Goal: Task Accomplishment & Management: Manage account settings

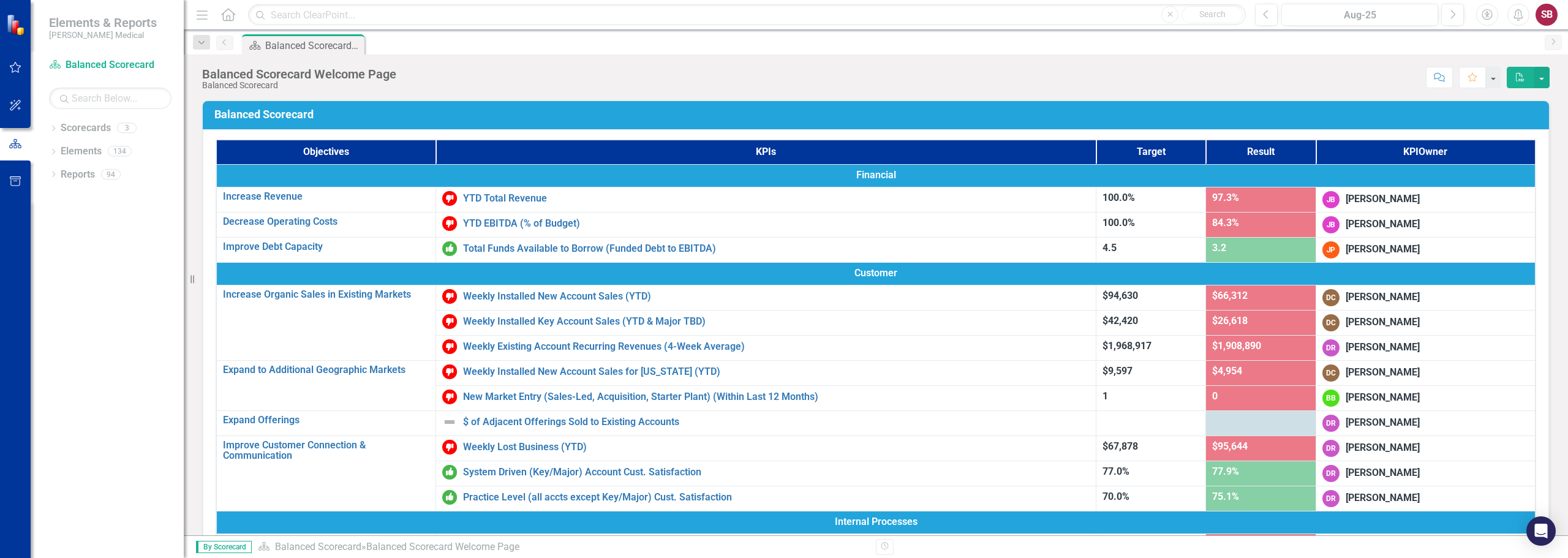
click at [925, 71] on div "Score: N/A Aug-25 Completed Comment Favorite PDF" at bounding box center [976, 77] width 1147 height 21
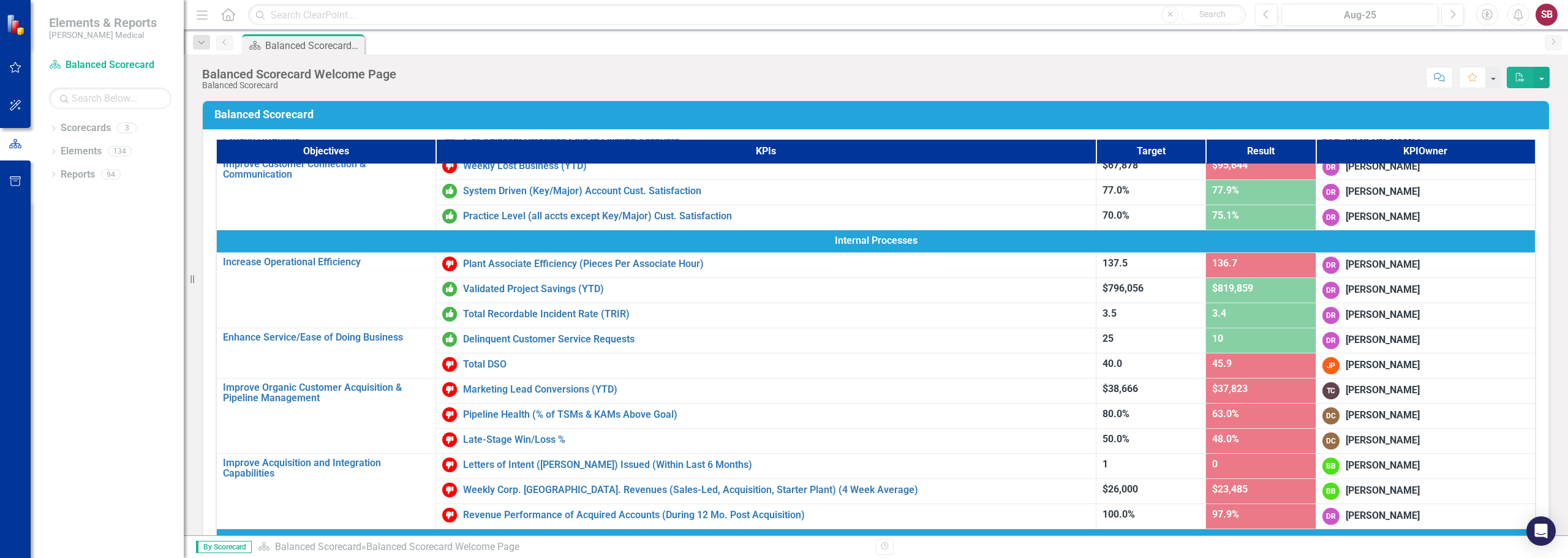
scroll to position [306, 0]
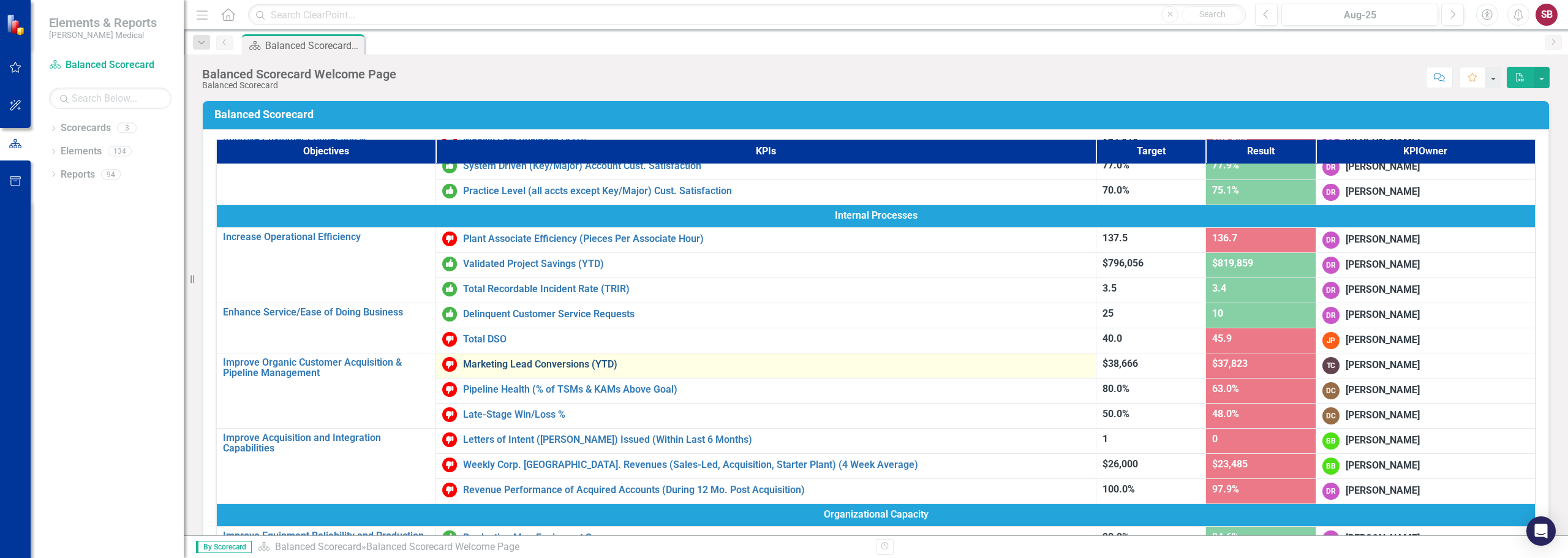
click at [548, 365] on link "Marketing Lead Conversions (YTD)" at bounding box center [776, 364] width 626 height 11
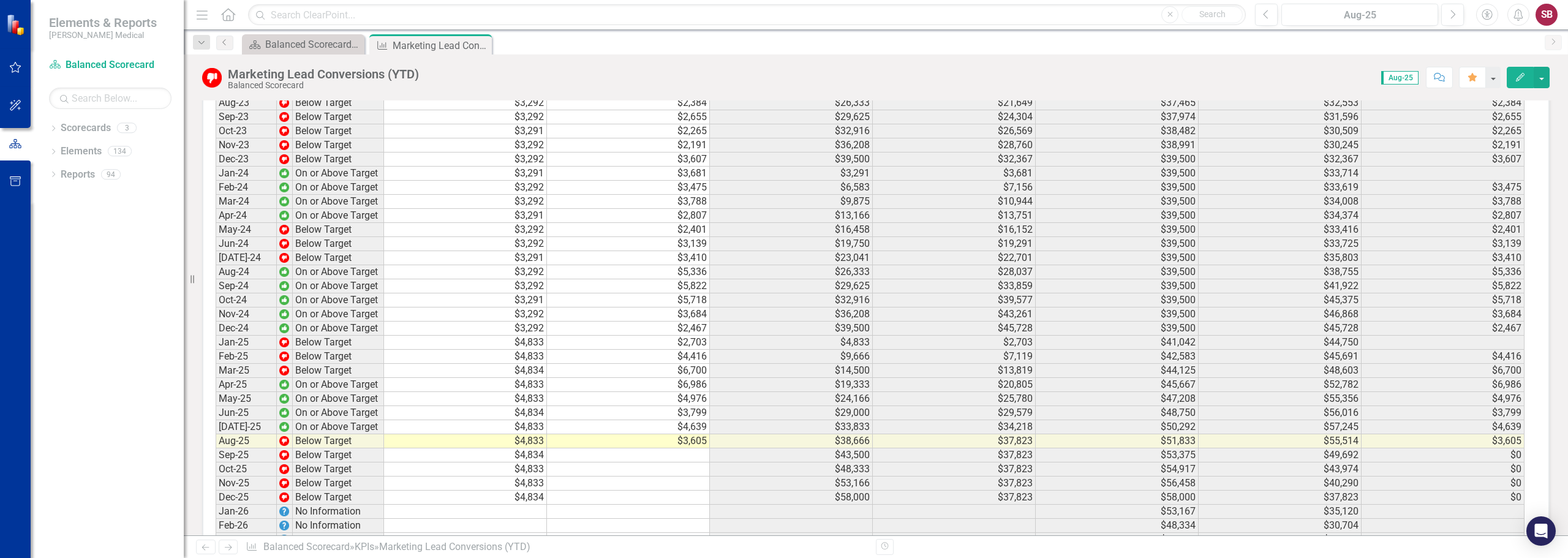
scroll to position [2204, 0]
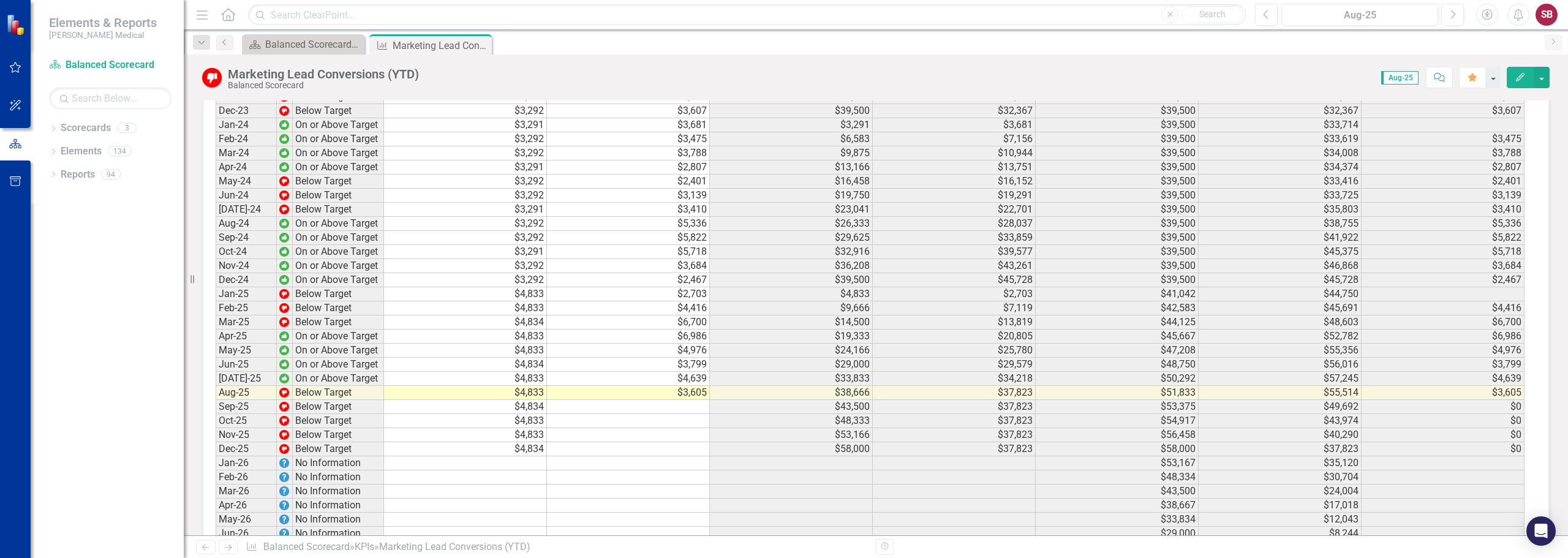
click at [642, 400] on td at bounding box center [629, 407] width 163 height 14
click at [647, 400] on td at bounding box center [629, 407] width 163 height 14
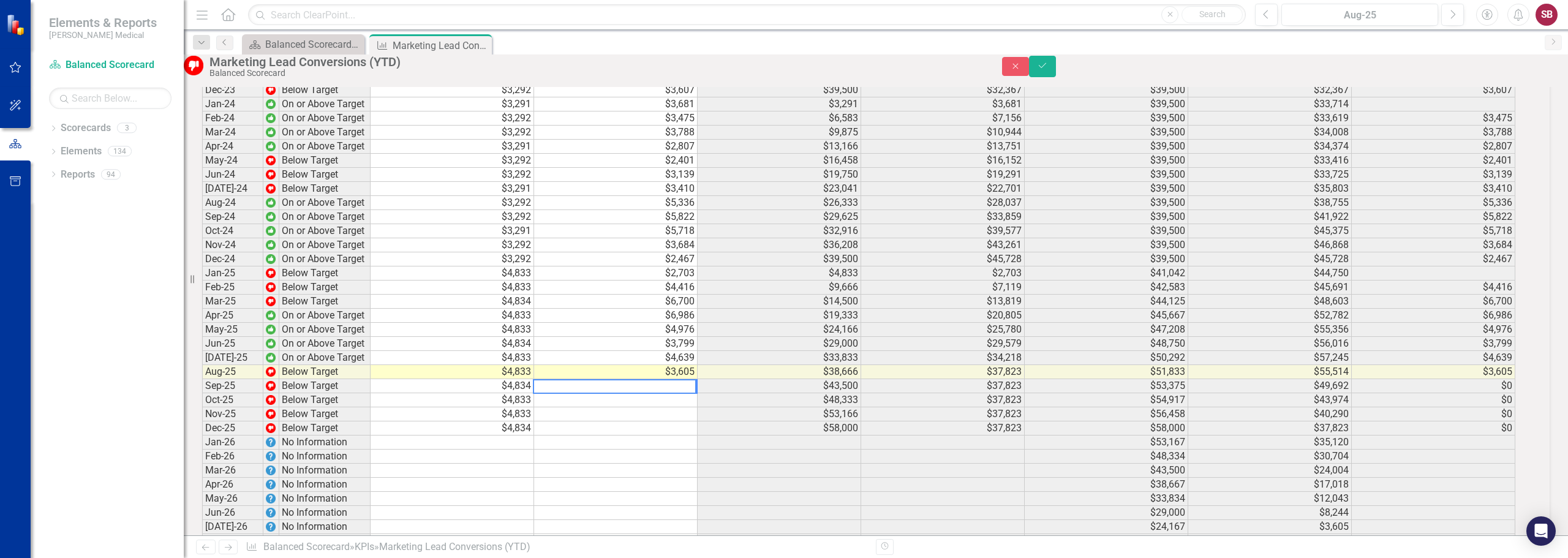
scroll to position [2206, 0]
type textarea "3575"
click at [1048, 69] on icon "Save" at bounding box center [1042, 65] width 11 height 9
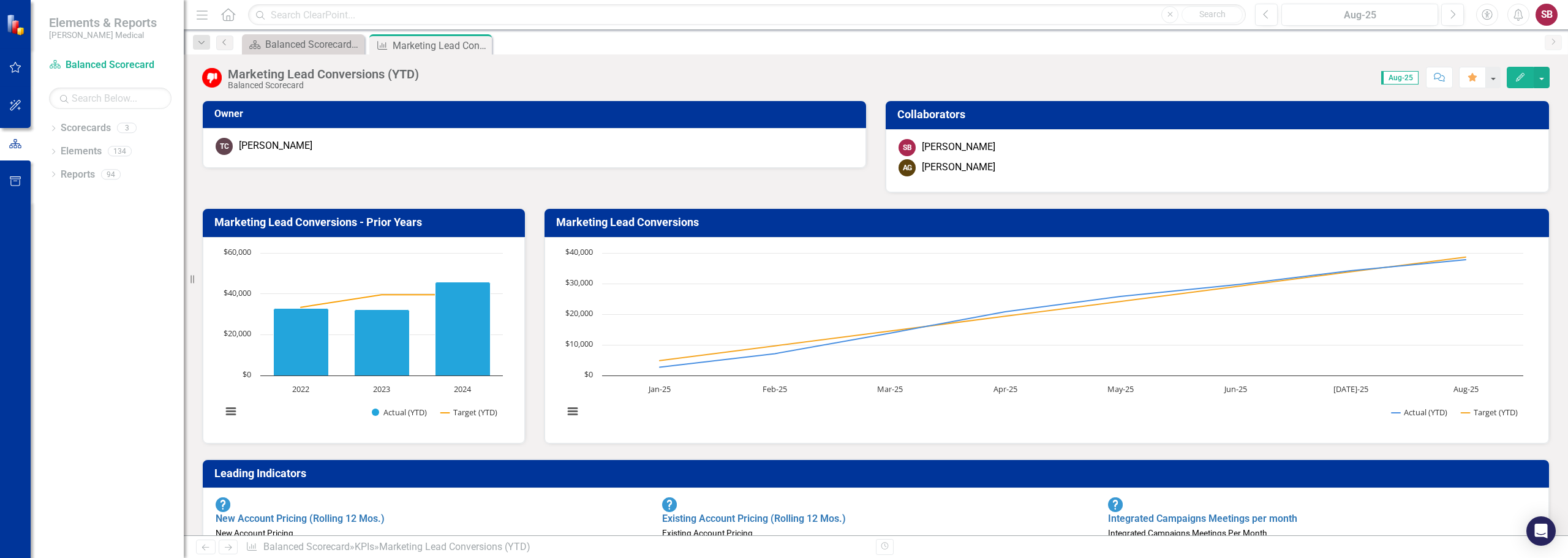
click at [538, 189] on div "Owner TC [PERSON_NAME] Collaborators SB [PERSON_NAME] AG [PERSON_NAME]" at bounding box center [875, 139] width 1366 height 107
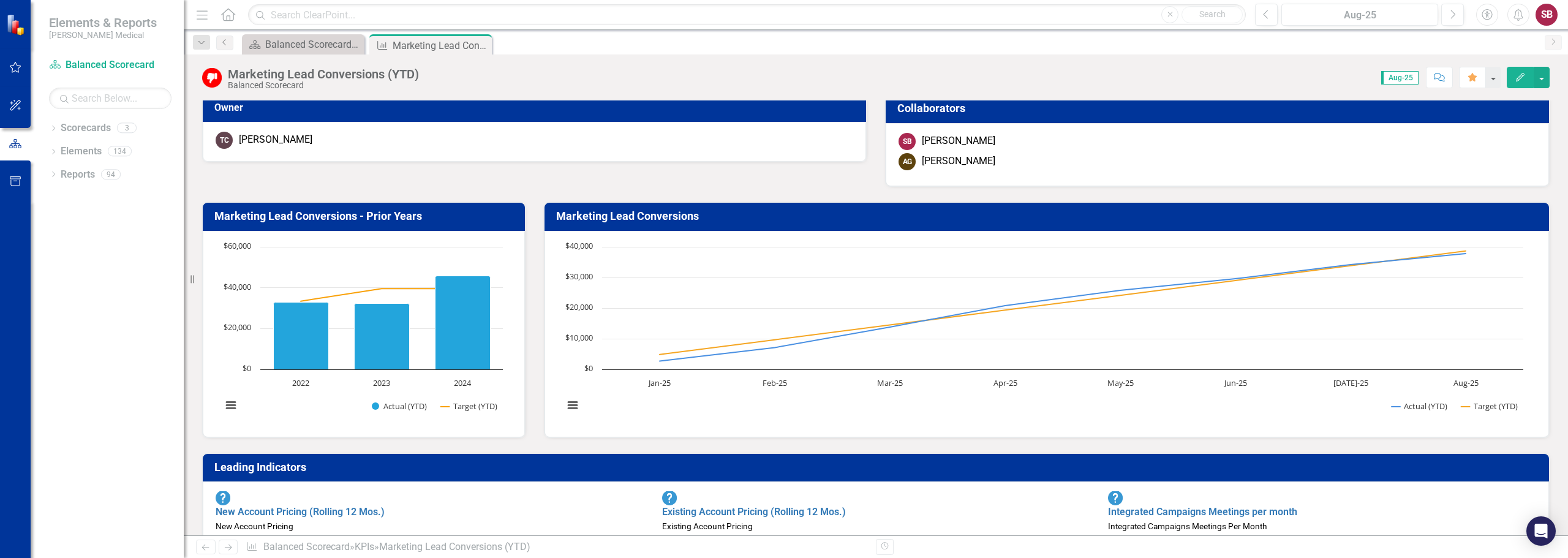
scroll to position [0, 0]
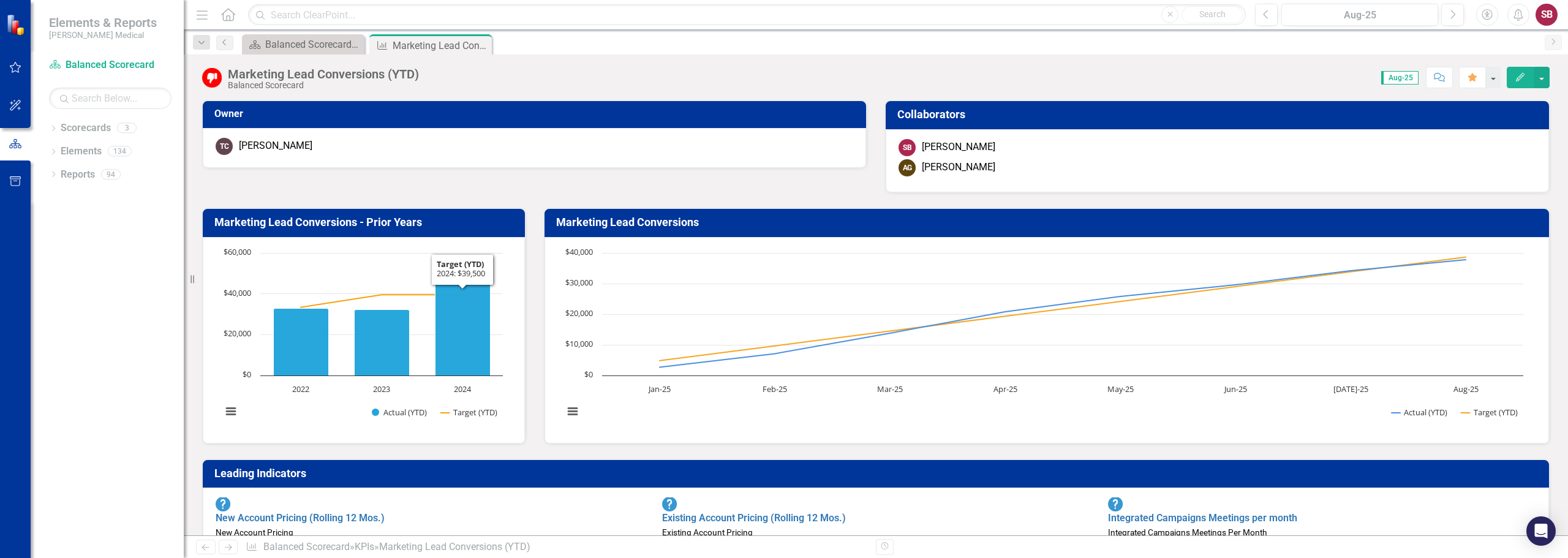
click at [516, 186] on div "Owner TC [PERSON_NAME] Collaborators SB [PERSON_NAME] AG [PERSON_NAME]" at bounding box center [875, 139] width 1366 height 107
click at [479, 45] on icon "Close" at bounding box center [480, 45] width 12 height 9
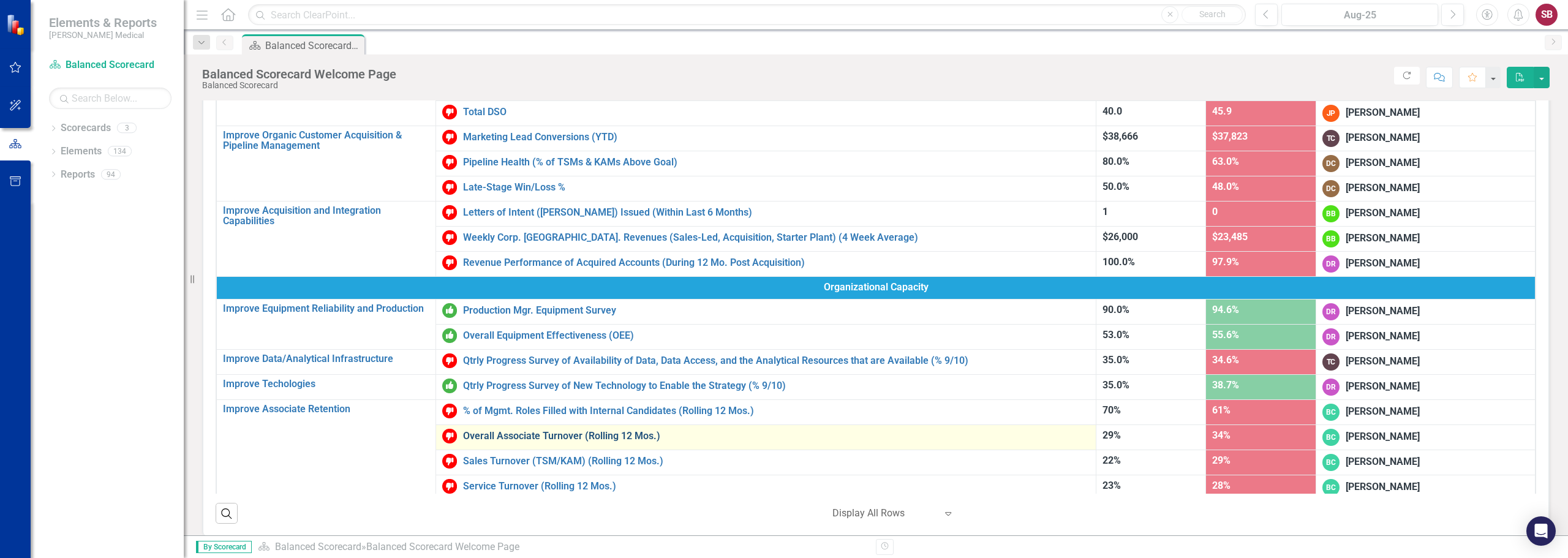
scroll to position [378, 0]
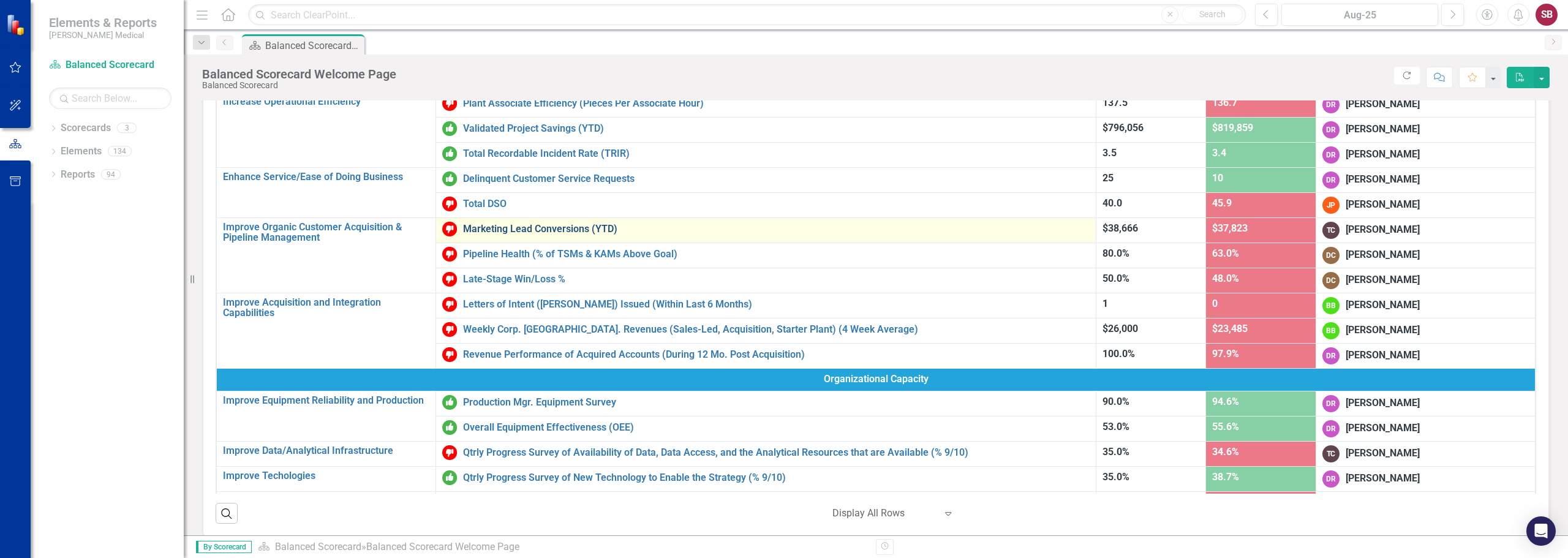
click at [537, 229] on link "Marketing Lead Conversions (YTD)" at bounding box center [776, 229] width 626 height 11
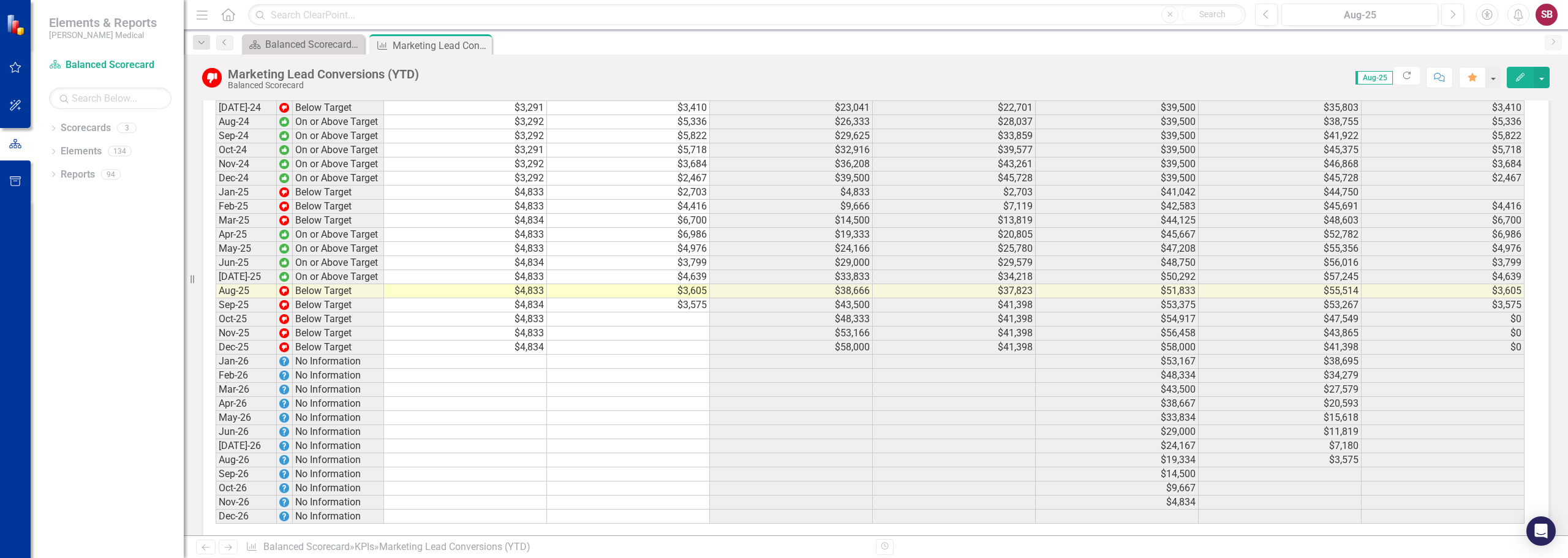
scroll to position [2309, 0]
click at [140, 285] on div "Dropdown Scorecards 3 Balanced Scorecard Development Marketing Dropdown Element…" at bounding box center [108, 338] width 153 height 439
click at [1362, 74] on span "Aug-25" at bounding box center [1373, 77] width 37 height 13
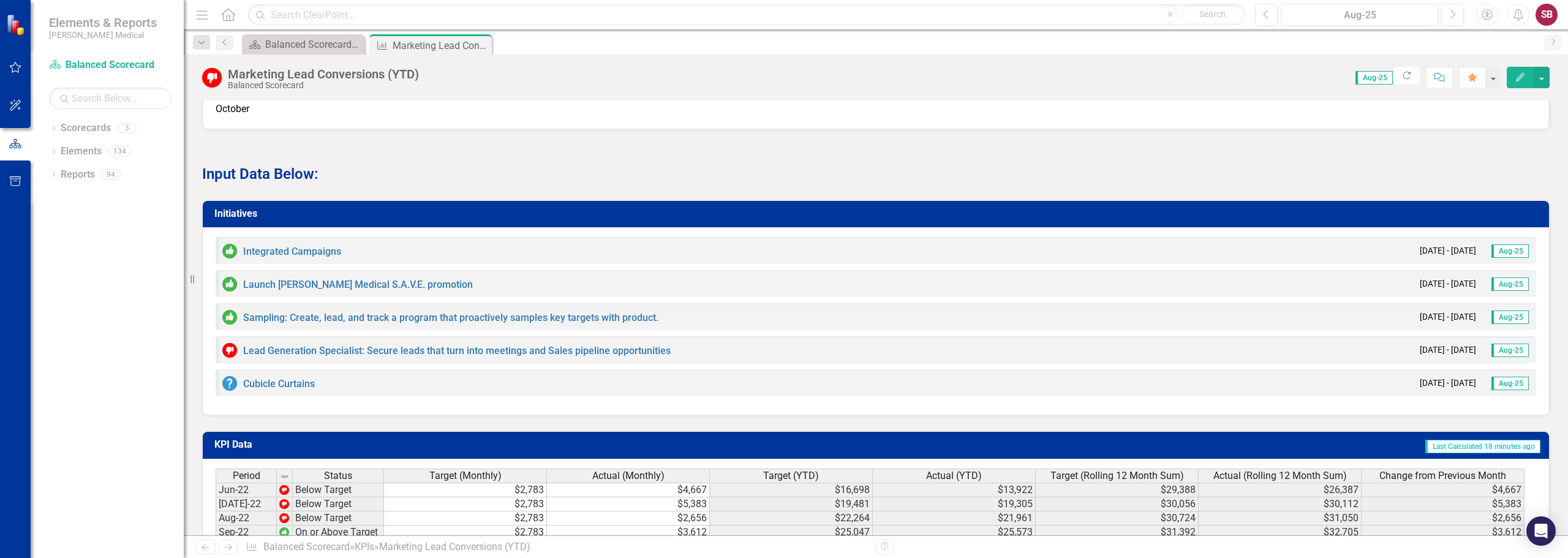
scroll to position [1574, 0]
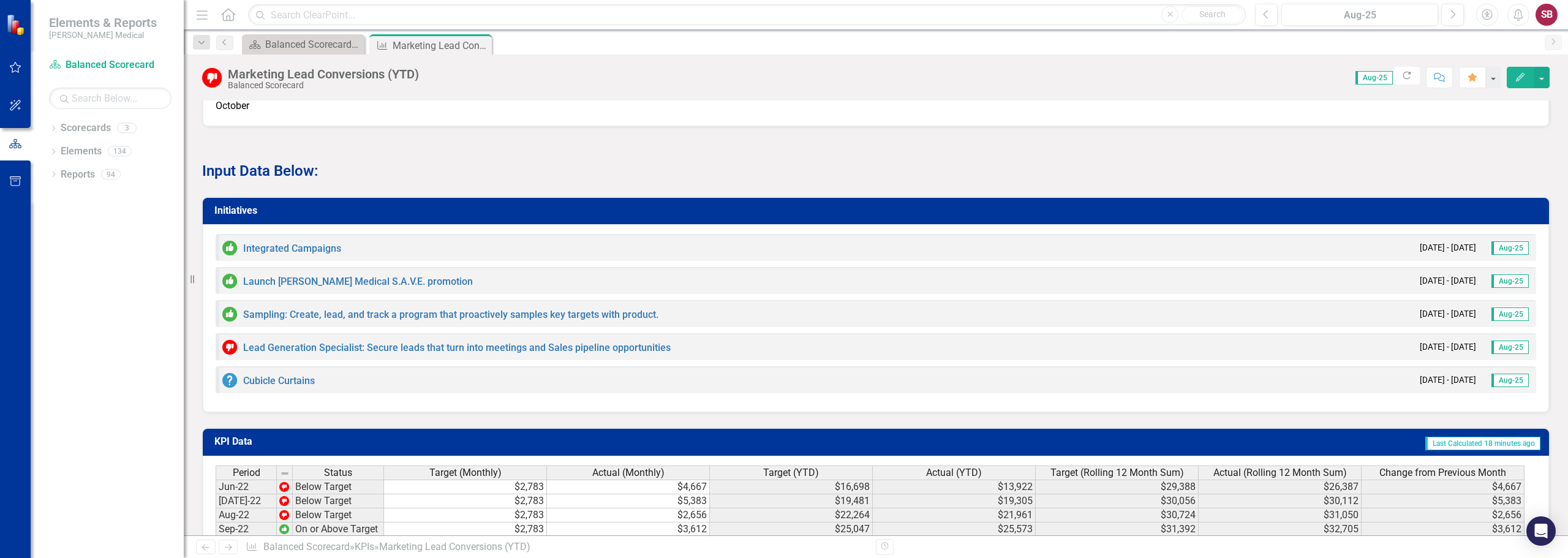
click at [788, 333] on div "Lead Generation Specialist: Secure leads that turn into meetings and Sales pipe…" at bounding box center [876, 346] width 1321 height 27
click at [284, 341] on link "Lead Generation Specialist: Secure leads that turn into meetings and Sales pipe…" at bounding box center [457, 347] width 428 height 12
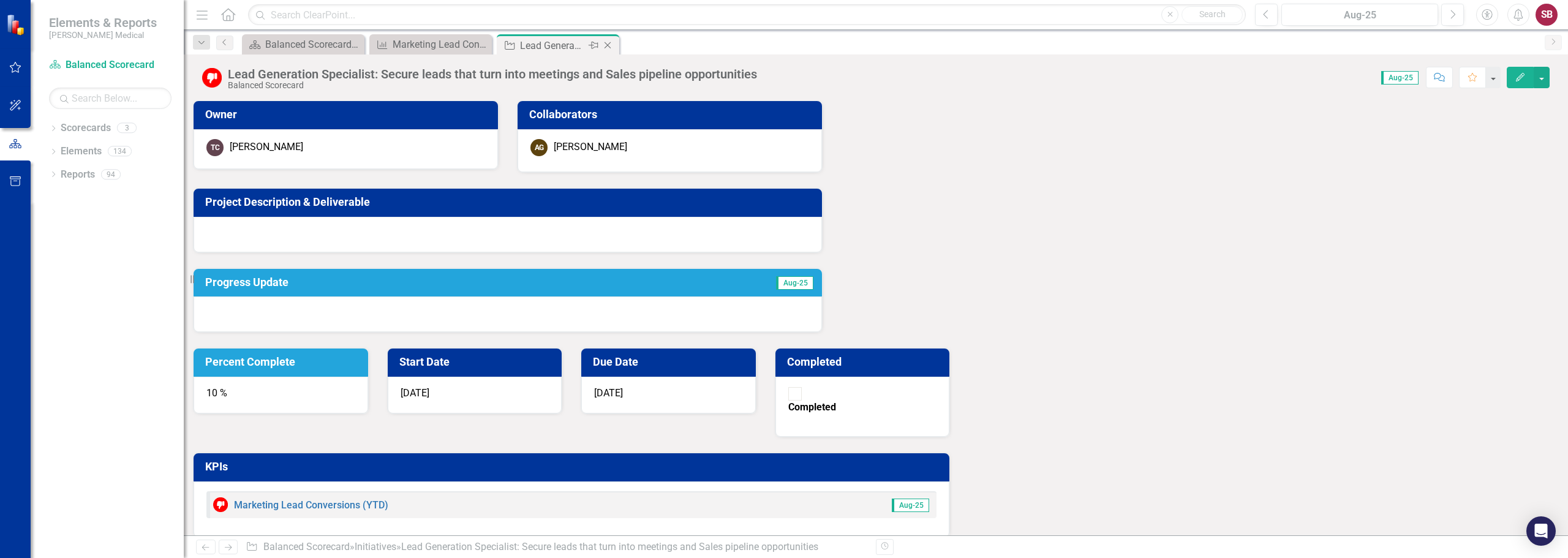
click at [609, 42] on icon "Close" at bounding box center [607, 45] width 12 height 9
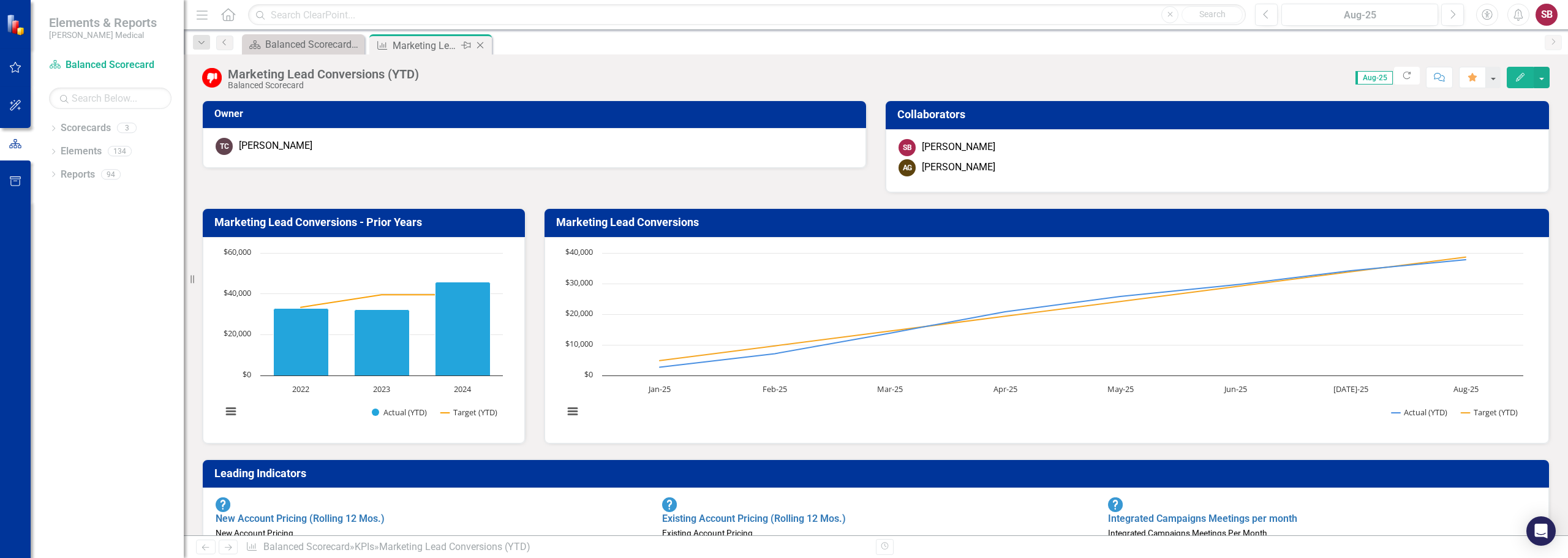
click at [478, 42] on icon "Close" at bounding box center [480, 45] width 12 height 9
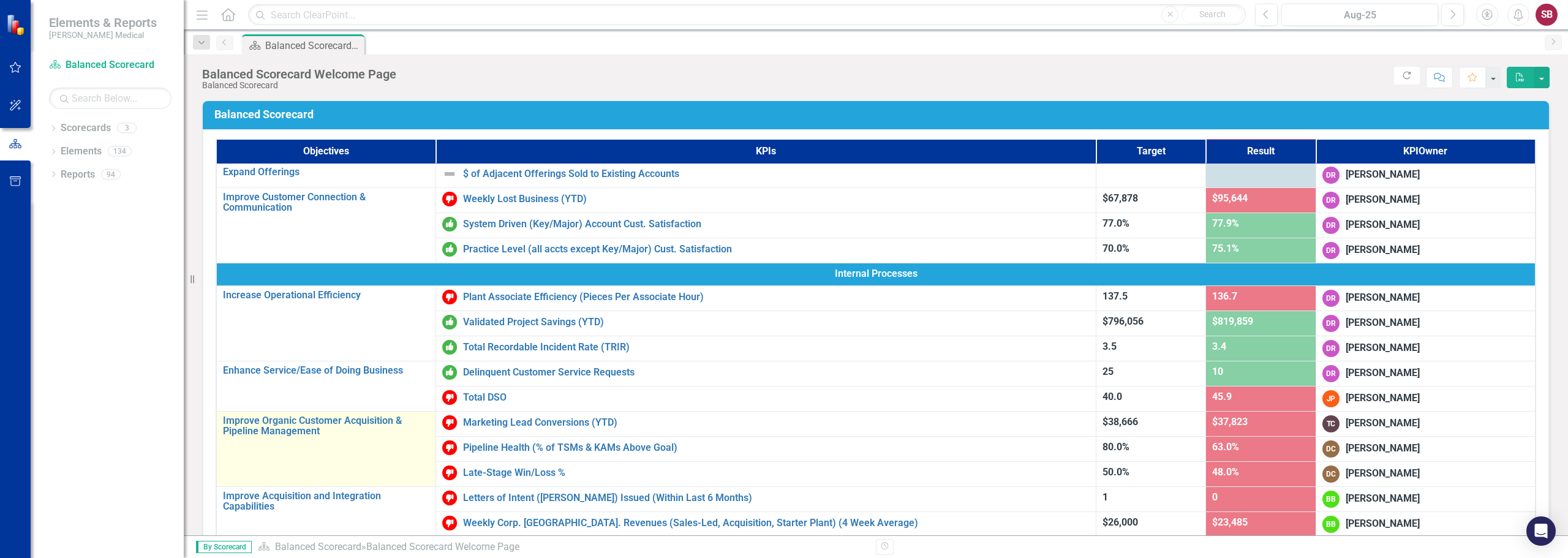
scroll to position [245, 0]
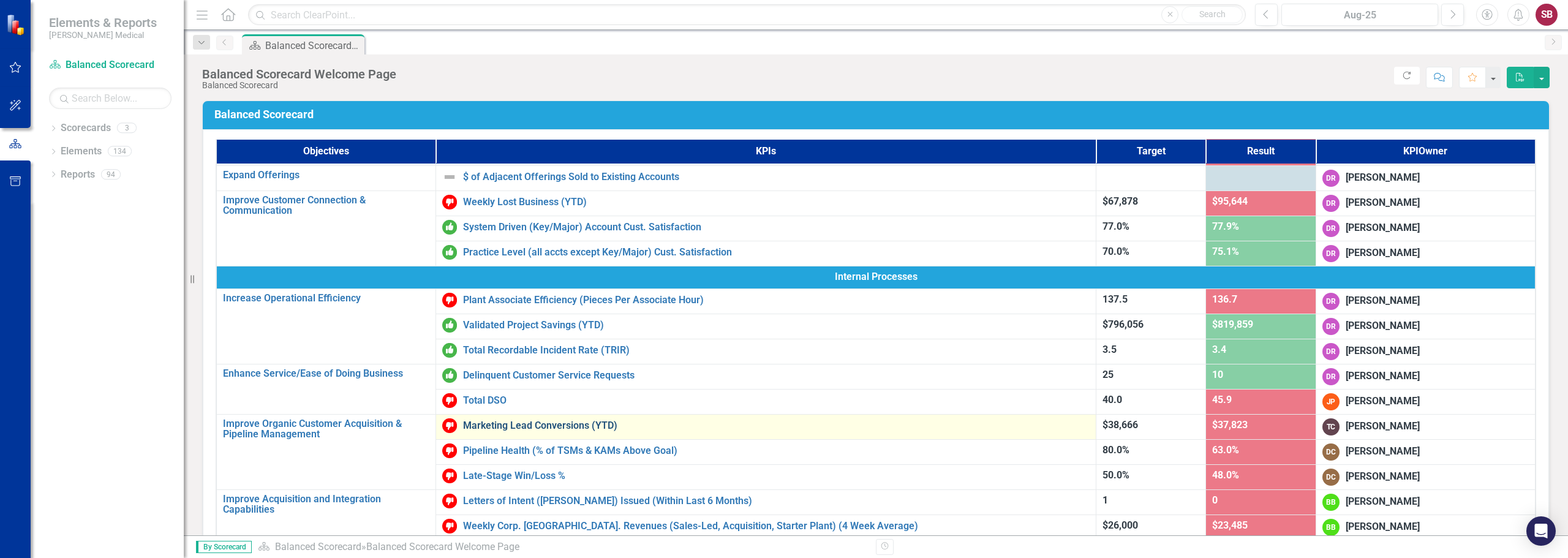
click at [520, 426] on link "Marketing Lead Conversions (YTD)" at bounding box center [776, 425] width 626 height 11
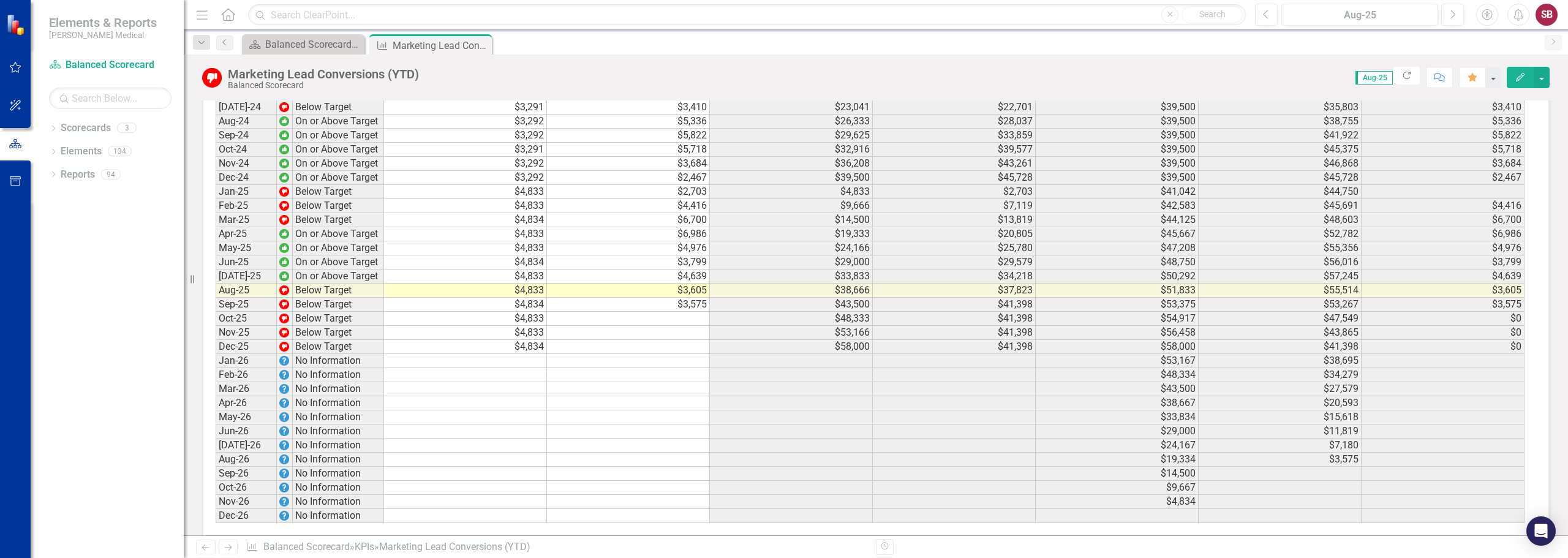
scroll to position [2309, 0]
click at [638, 182] on td "$2,703" at bounding box center [629, 189] width 163 height 14
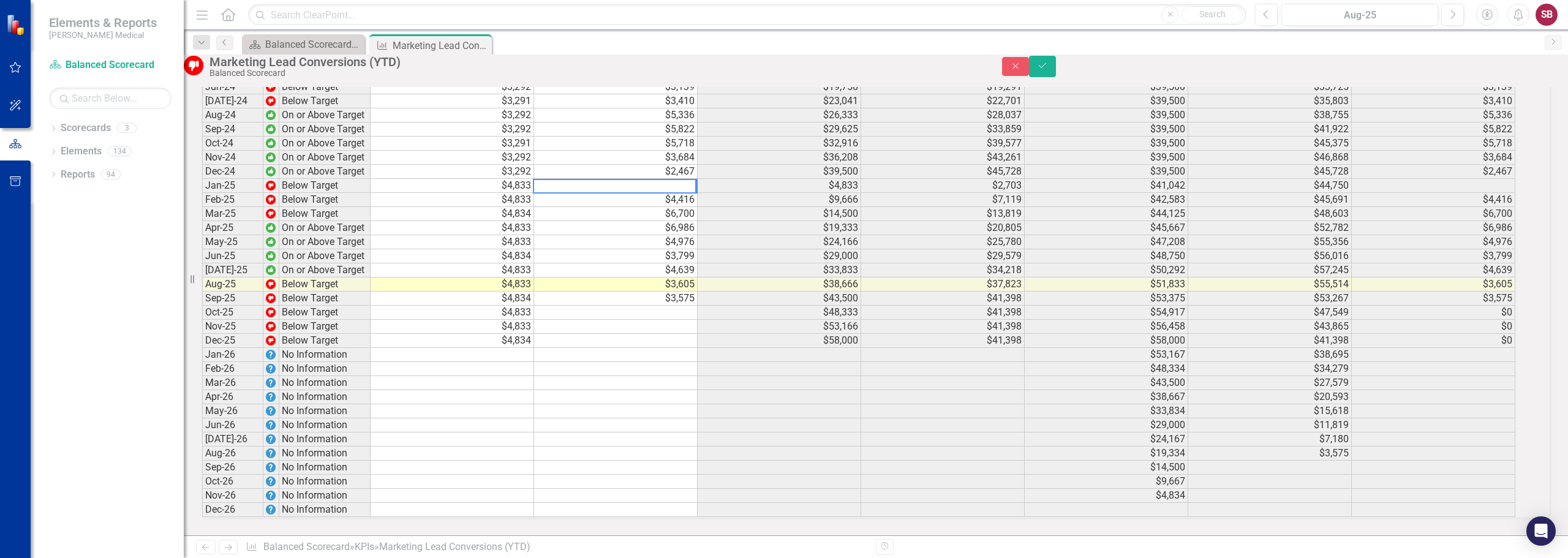
scroll to position [2310, 0]
click at [1029, 73] on button "Close" at bounding box center [1015, 66] width 27 height 19
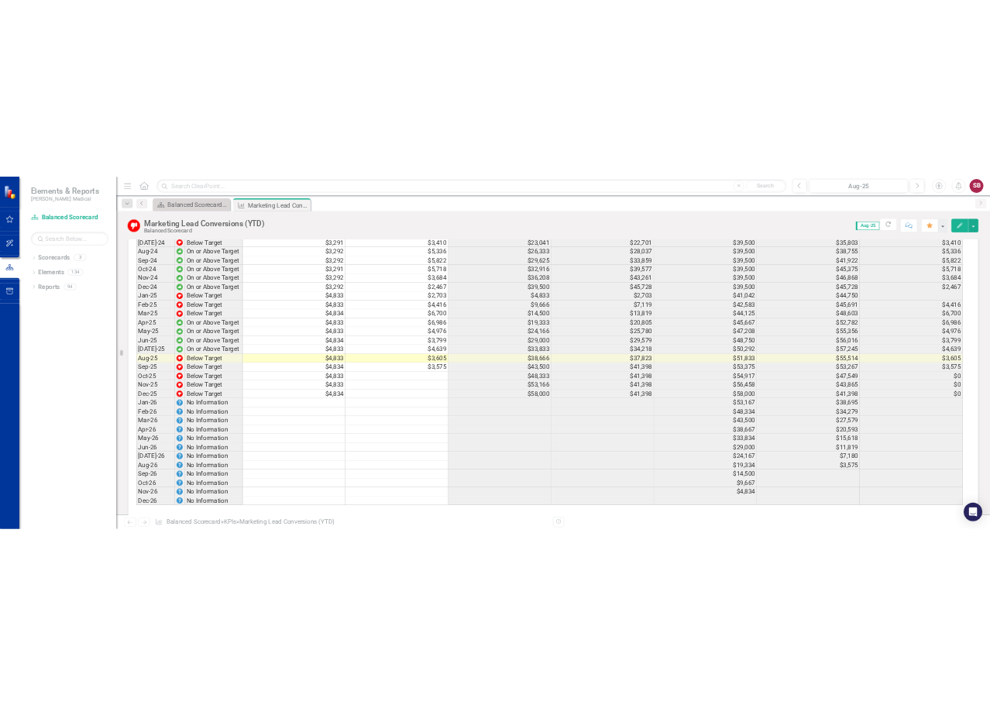
scroll to position [2988, 0]
